Goal: Task Accomplishment & Management: Manage account settings

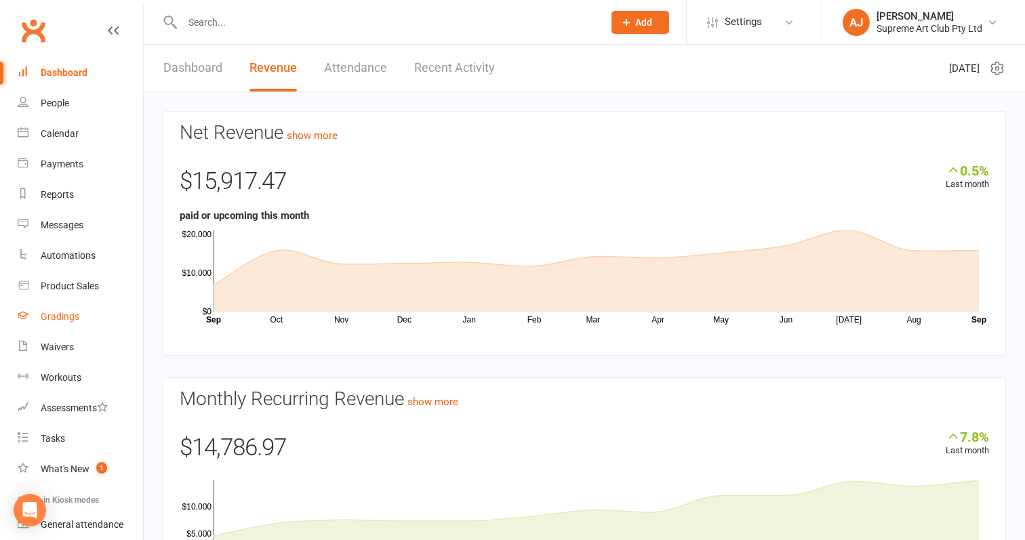
click at [55, 318] on div "Gradings" at bounding box center [60, 316] width 39 height 11
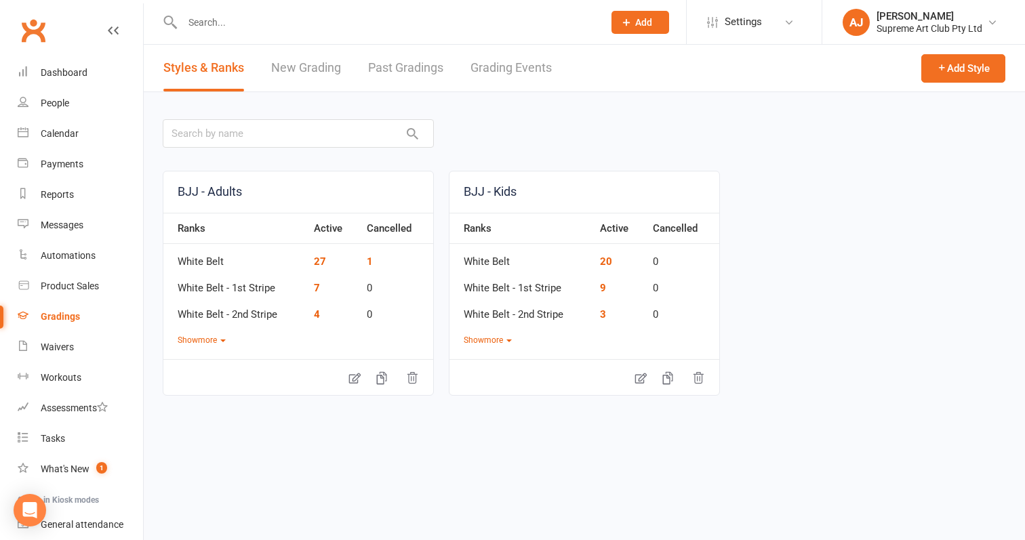
click at [302, 75] on link "New Grading" at bounding box center [306, 68] width 70 height 47
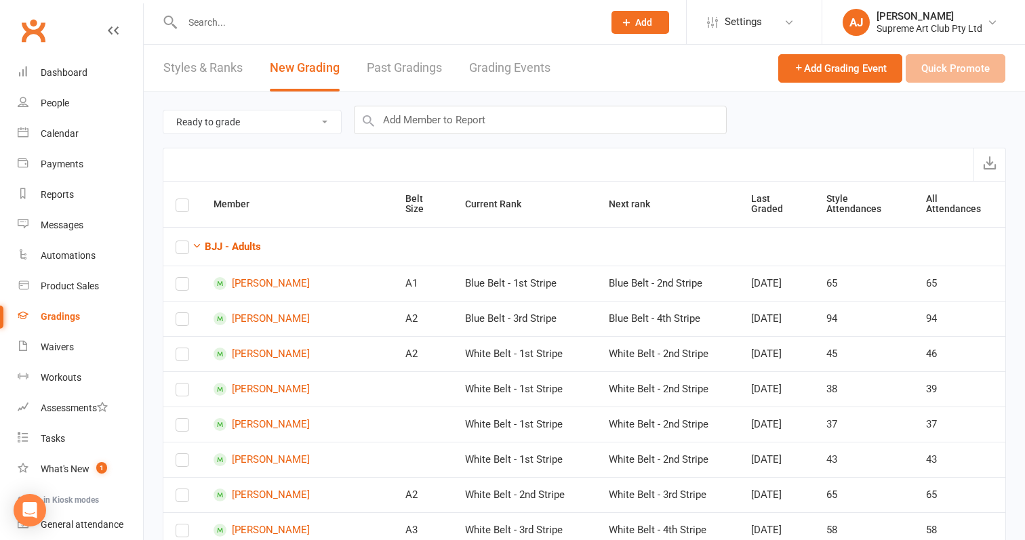
select select "all_members_in_style"
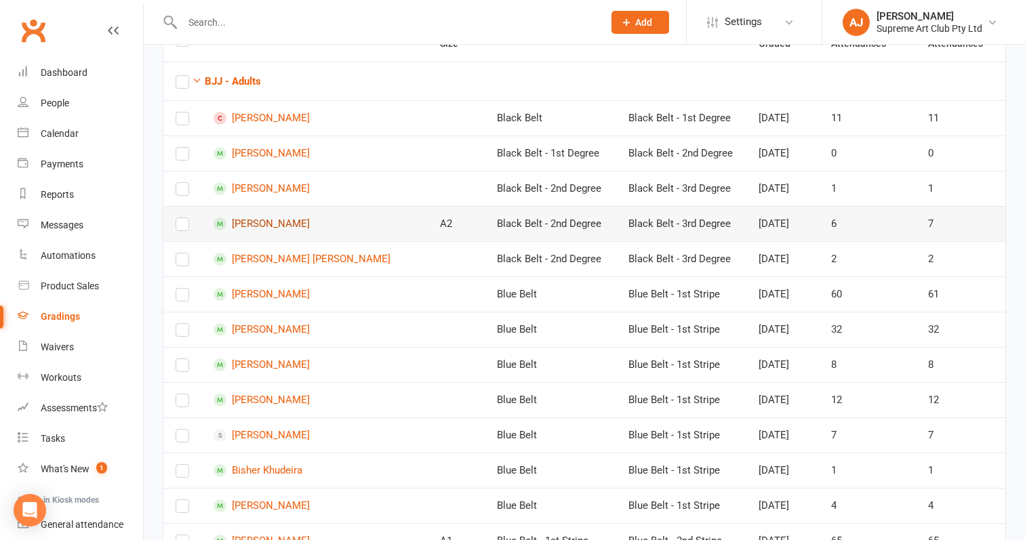
scroll to position [97, 0]
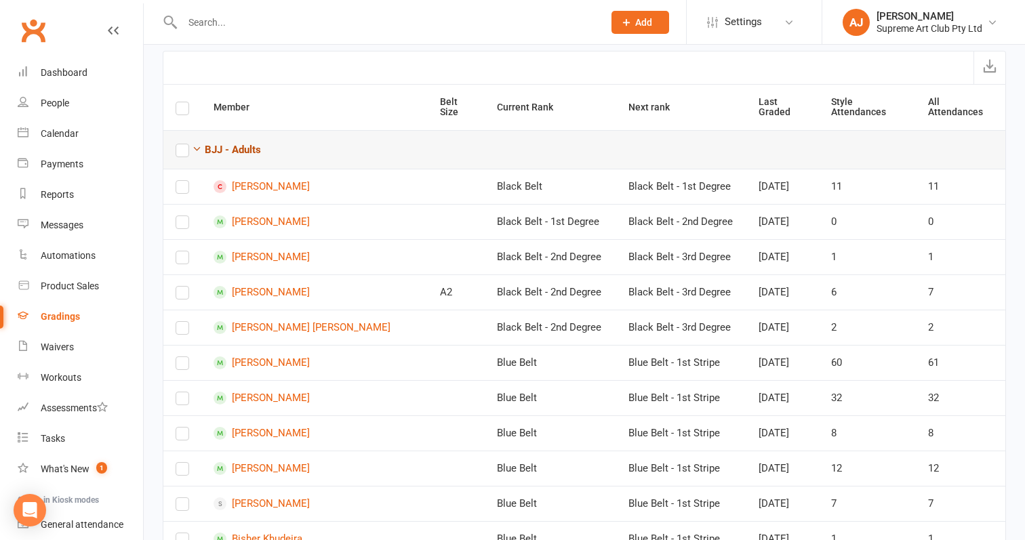
click at [213, 152] on strong "BJJ - Adults" at bounding box center [233, 150] width 56 height 12
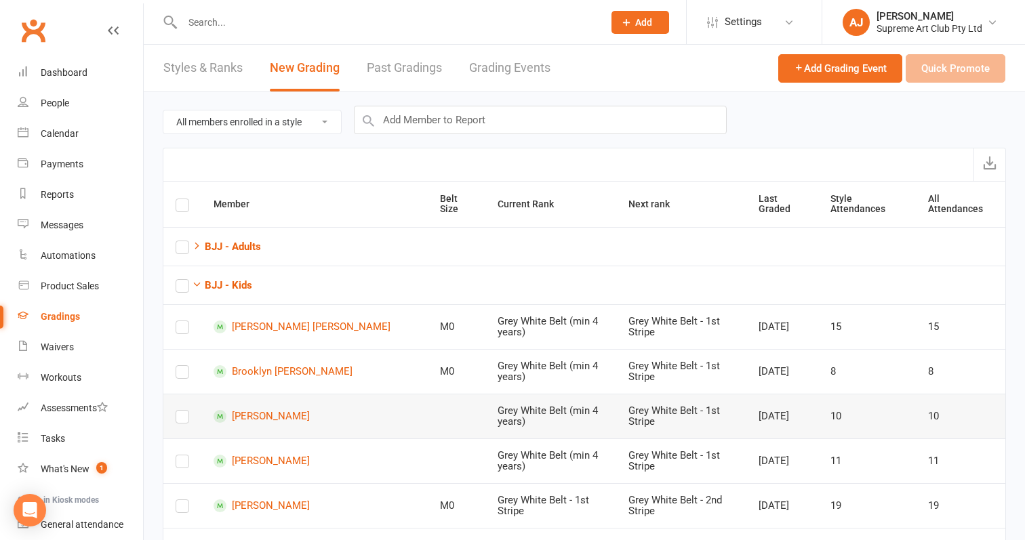
scroll to position [0, 0]
click at [196, 285] on icon "button" at bounding box center [197, 284] width 10 height 10
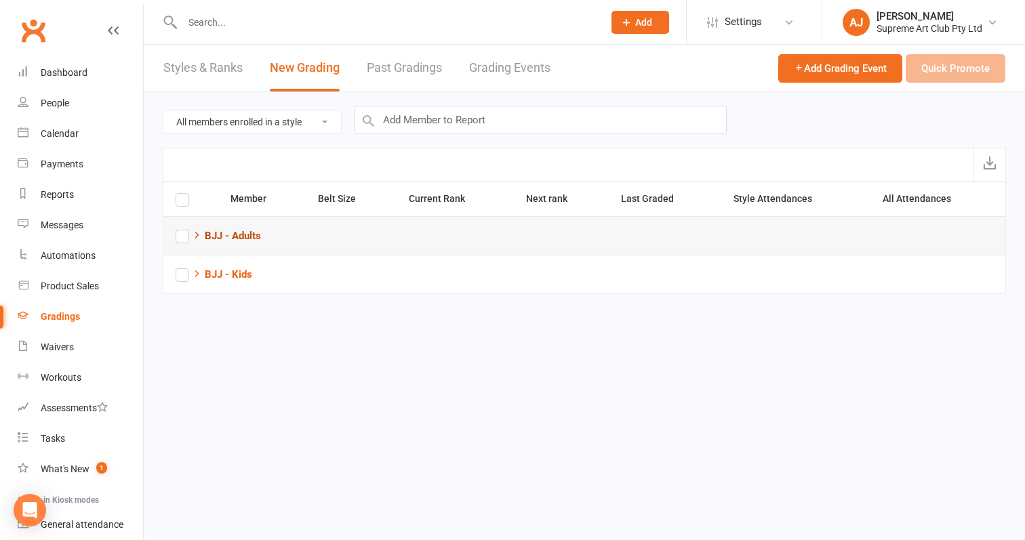
click at [199, 241] on button "BJJ - Adults" at bounding box center [226, 236] width 69 height 16
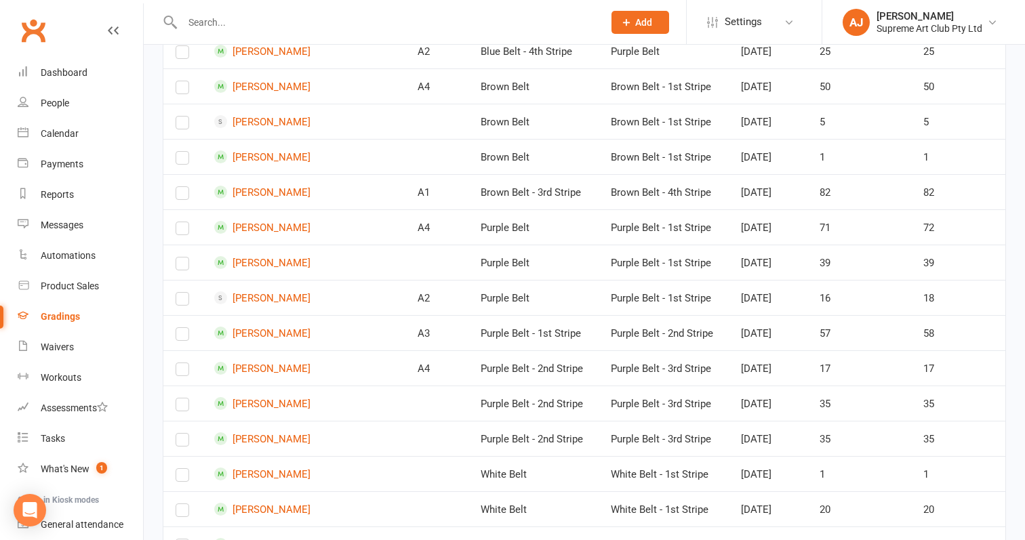
scroll to position [892, 0]
click at [49, 101] on div "People" at bounding box center [55, 103] width 28 height 11
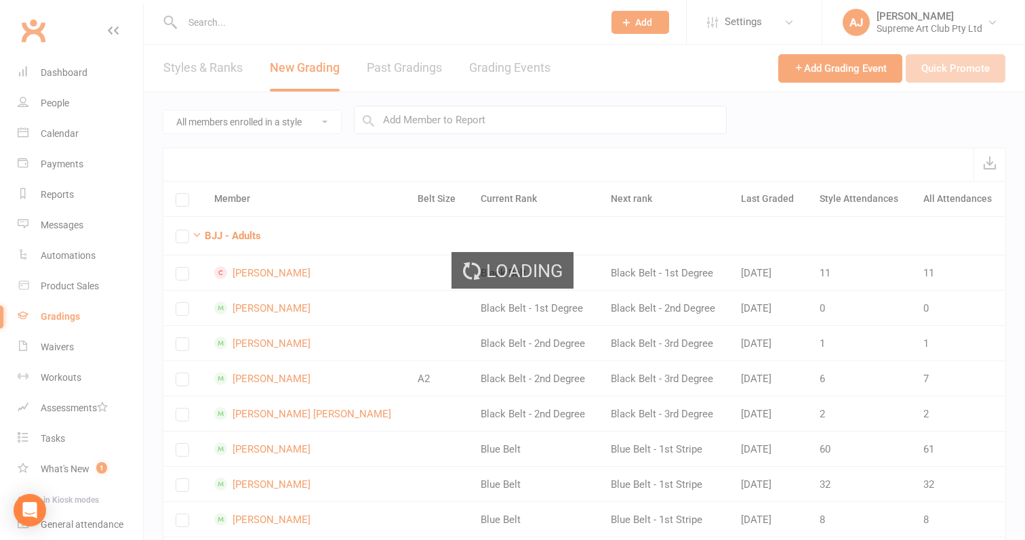
select select "100"
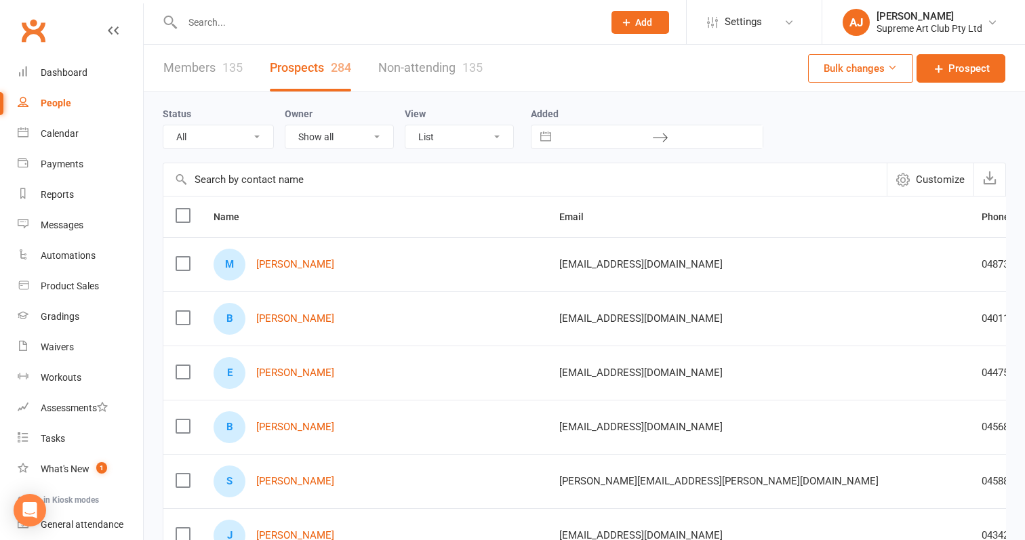
click at [202, 60] on link "Members 135" at bounding box center [202, 68] width 79 height 47
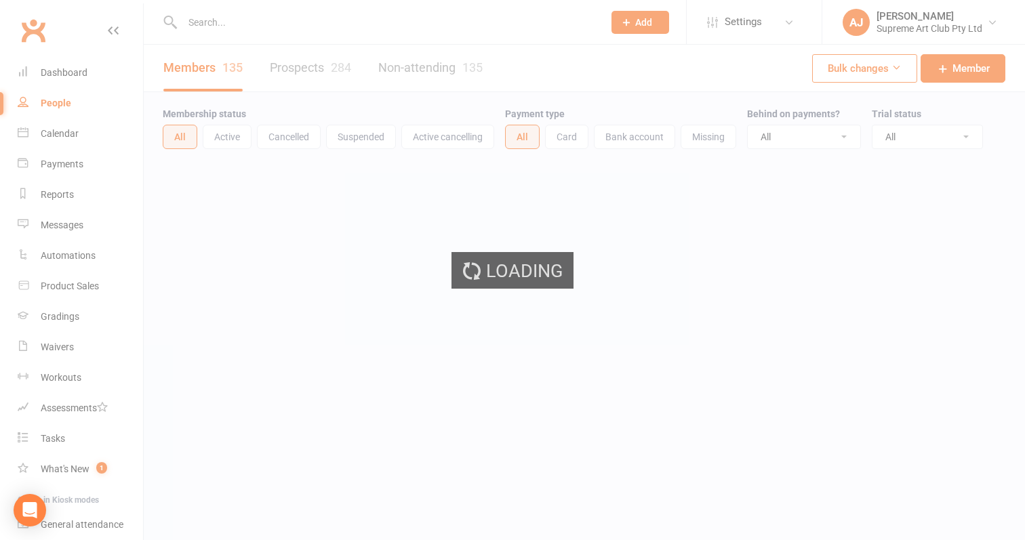
select select "100"
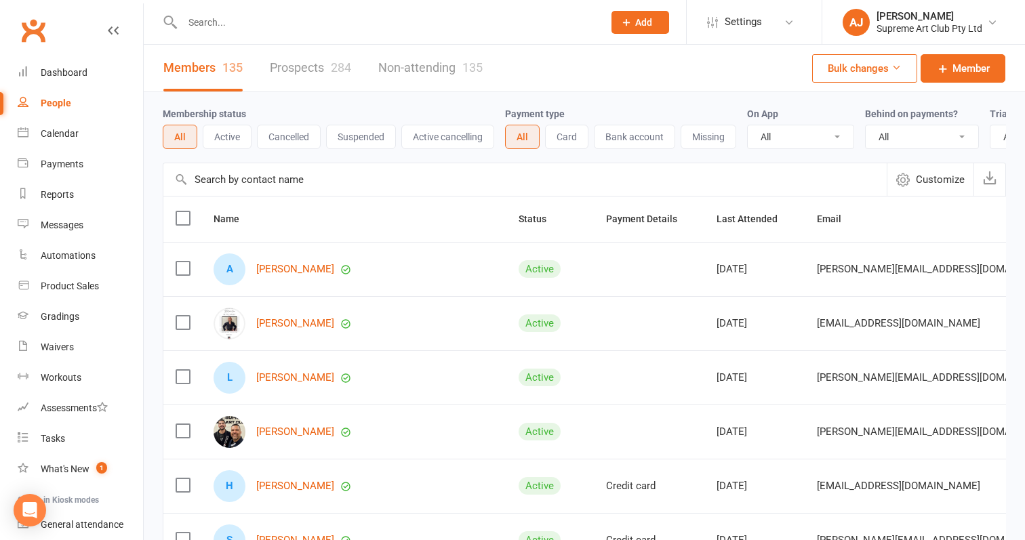
click at [279, 176] on input "text" at bounding box center [524, 179] width 723 height 33
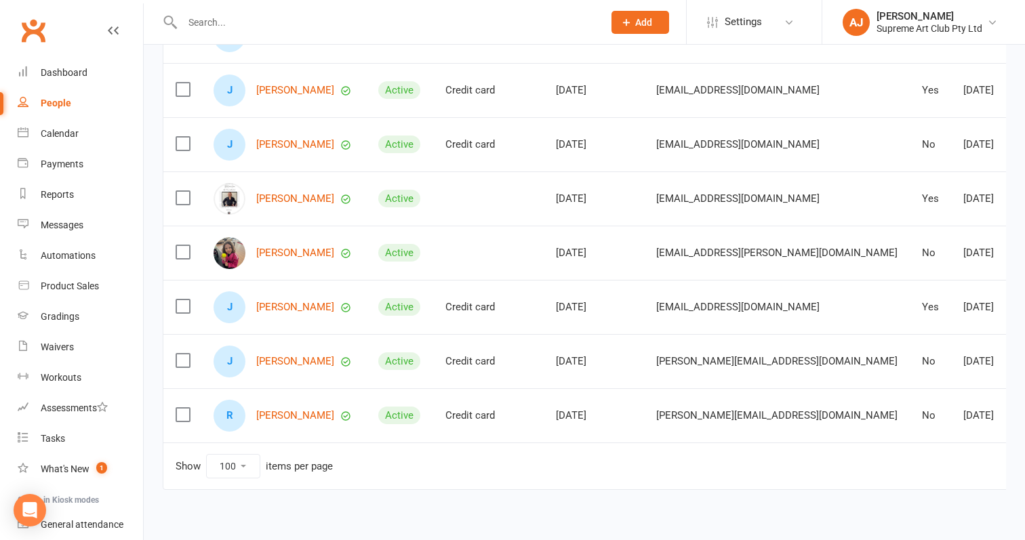
scroll to position [289, 0]
type input "[PERSON_NAME]"
click at [269, 307] on link "[PERSON_NAME]" at bounding box center [295, 306] width 78 height 12
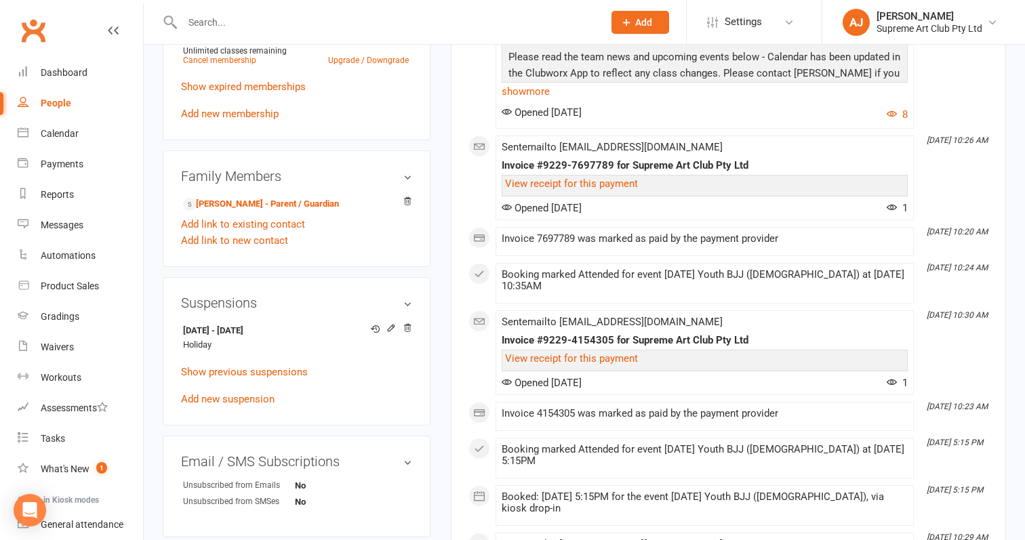
scroll to position [634, 0]
